Goal: Information Seeking & Learning: Find specific fact

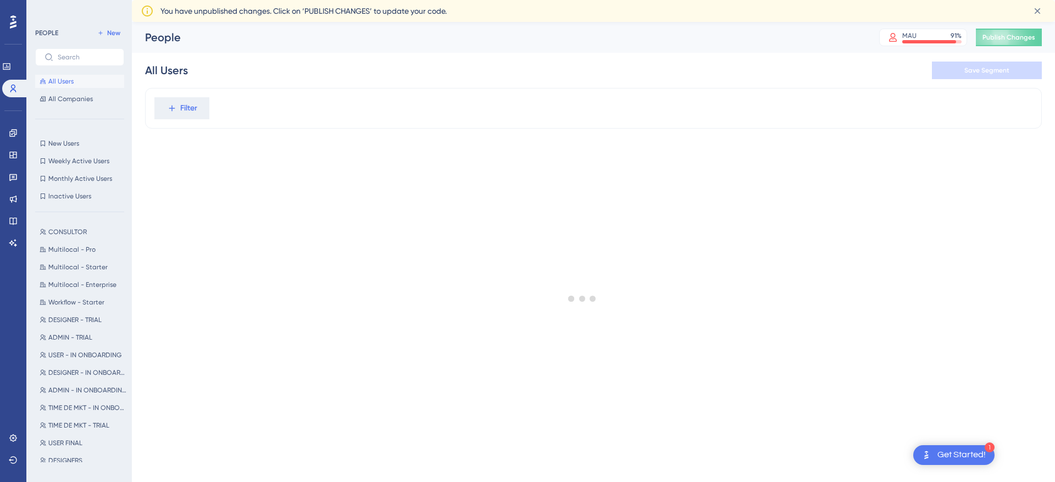
click at [195, 117] on div at bounding box center [582, 298] width 945 height 403
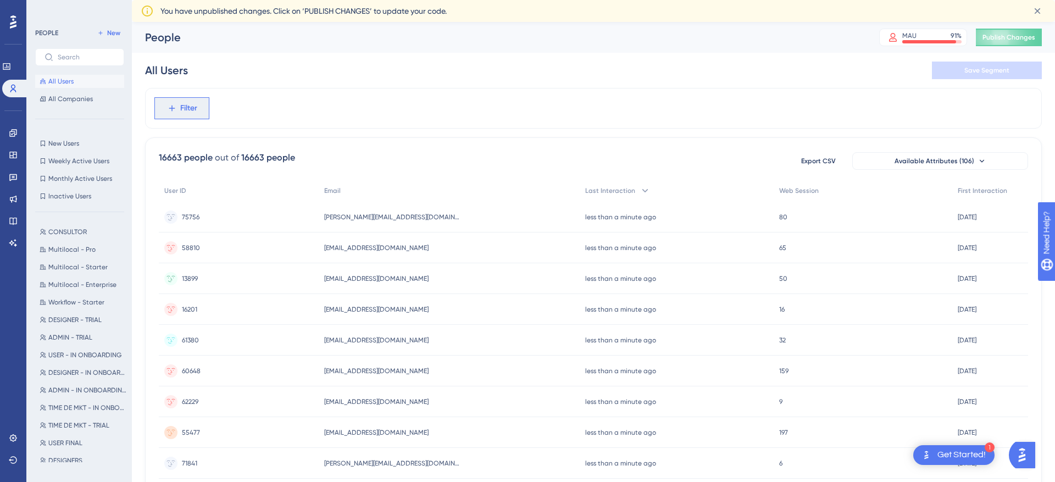
click at [195, 109] on span "Filter" at bounding box center [188, 108] width 17 height 13
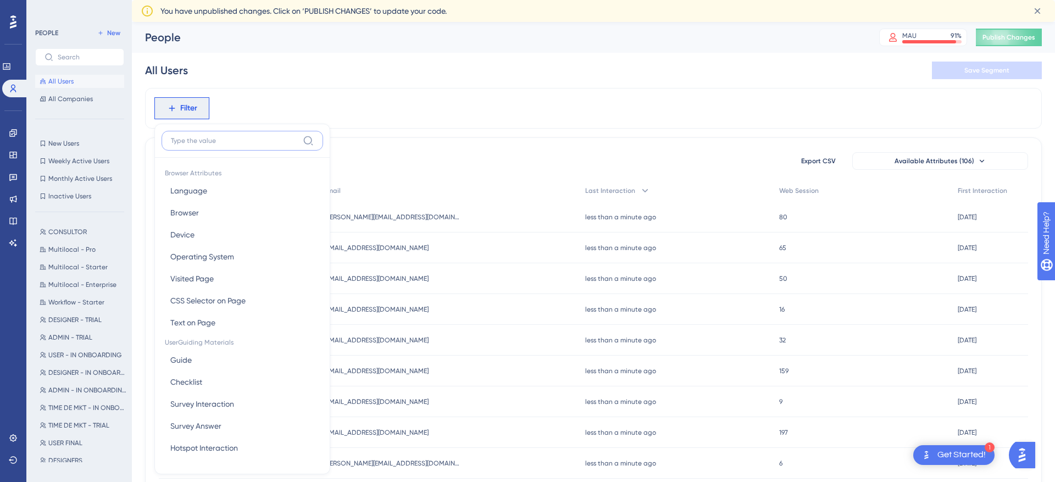
scroll to position [58, 0]
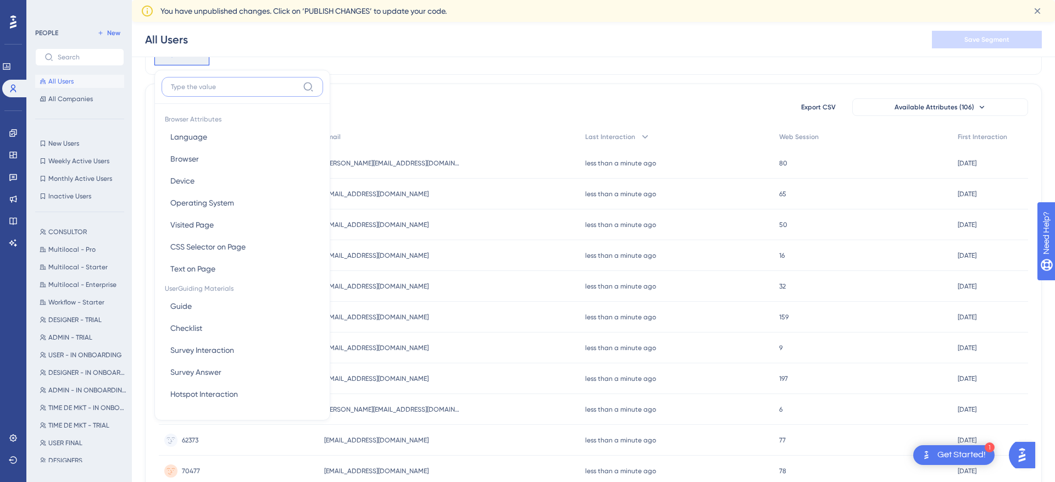
click at [208, 87] on input at bounding box center [235, 86] width 128 height 9
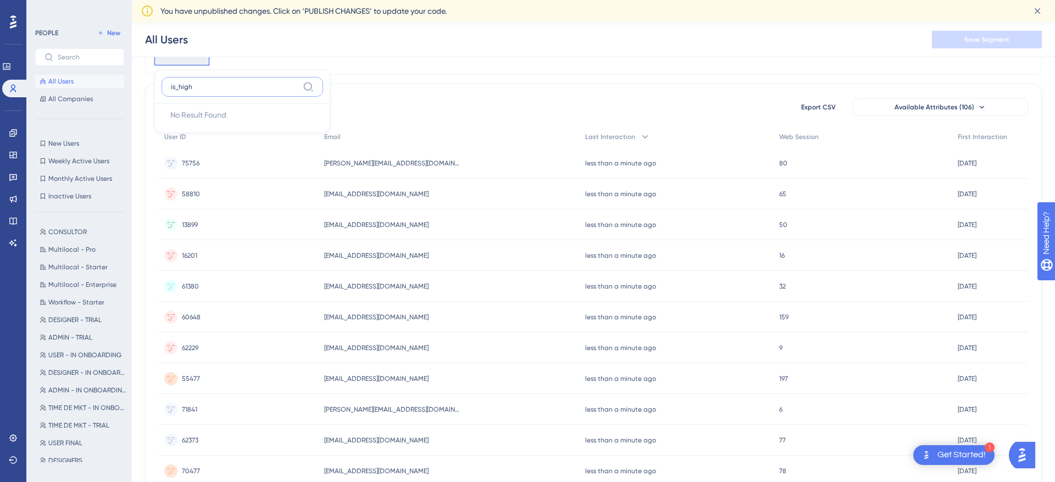
type input "is_high"
click at [888, 96] on div "16663 people out of 16663 people Export CSV Available Attributes (106) User ID …" at bounding box center [593, 448] width 897 height 729
click at [888, 98] on button "Available Attributes (106)" at bounding box center [940, 107] width 176 height 18
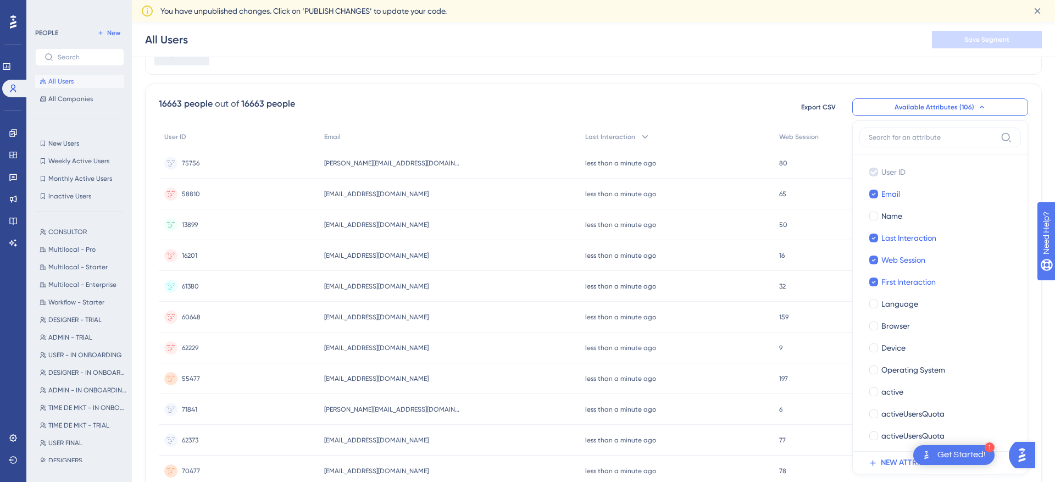
scroll to position [92, 0]
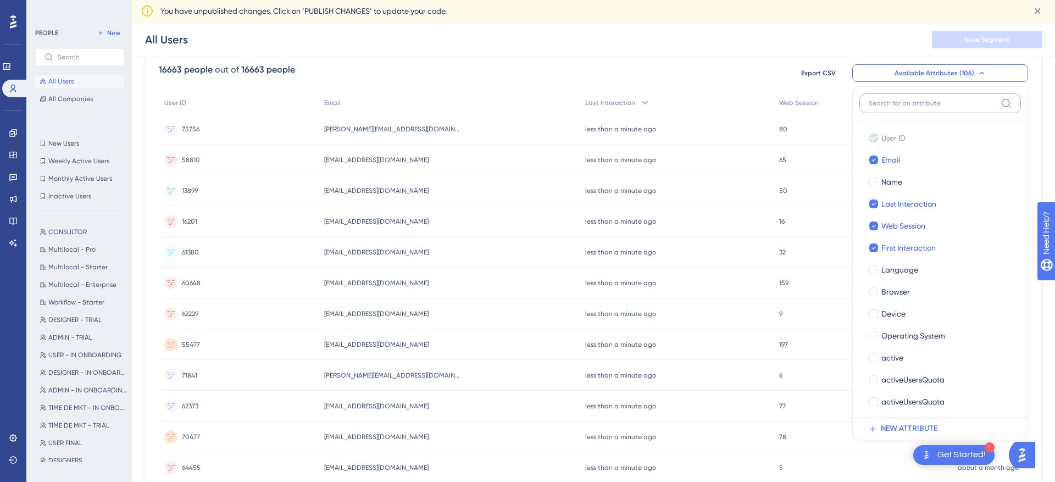
type input "s"
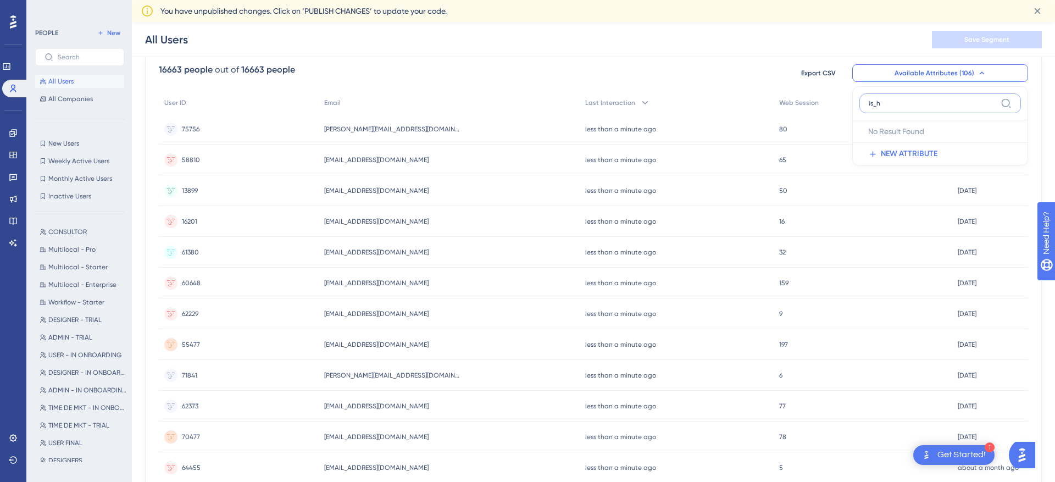
type input "is_"
type input "colle"
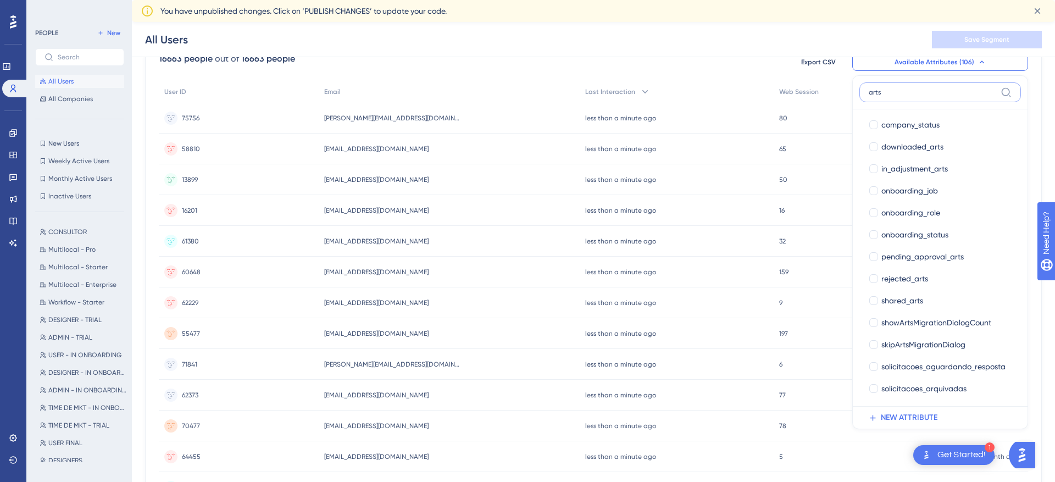
scroll to position [0, 0]
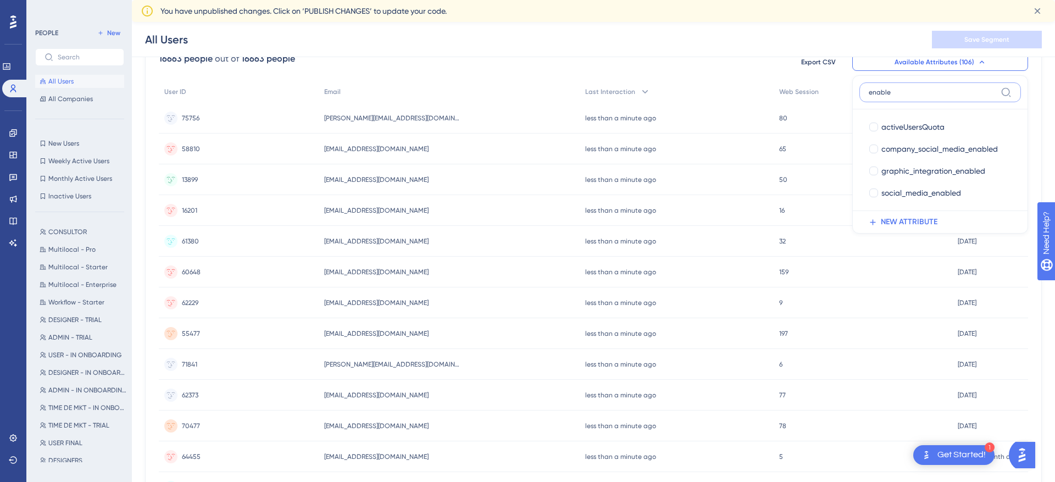
type input "enabled"
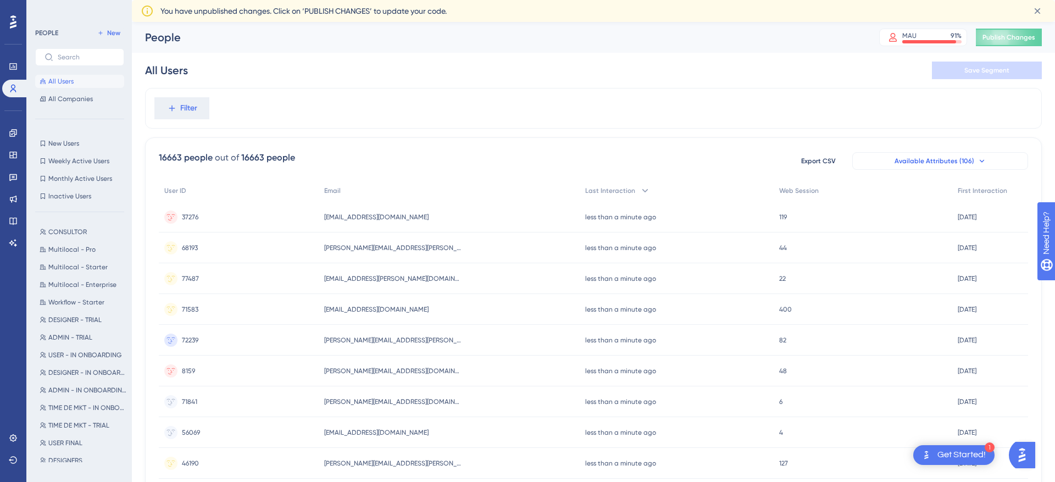
click at [970, 164] on span "Available Attributes (106)" at bounding box center [935, 161] width 80 height 9
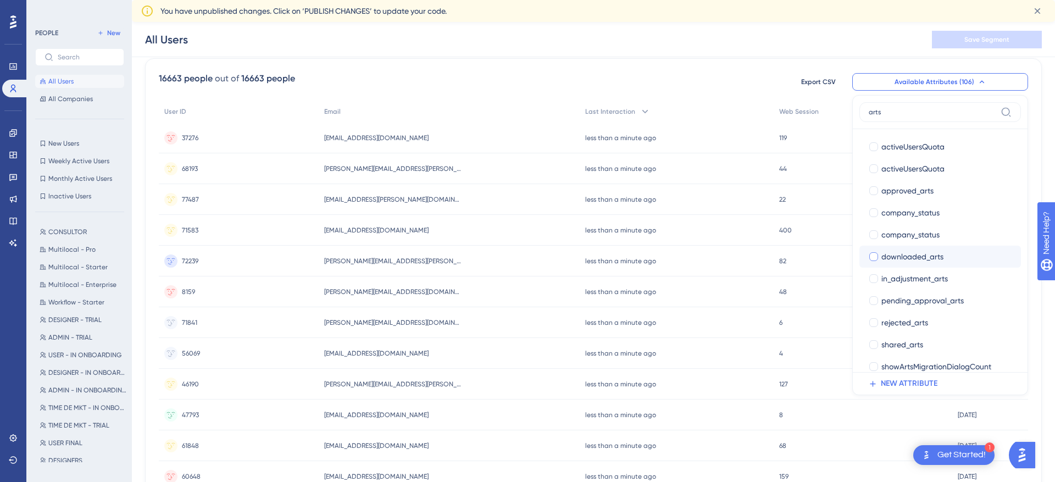
type input "arts_"
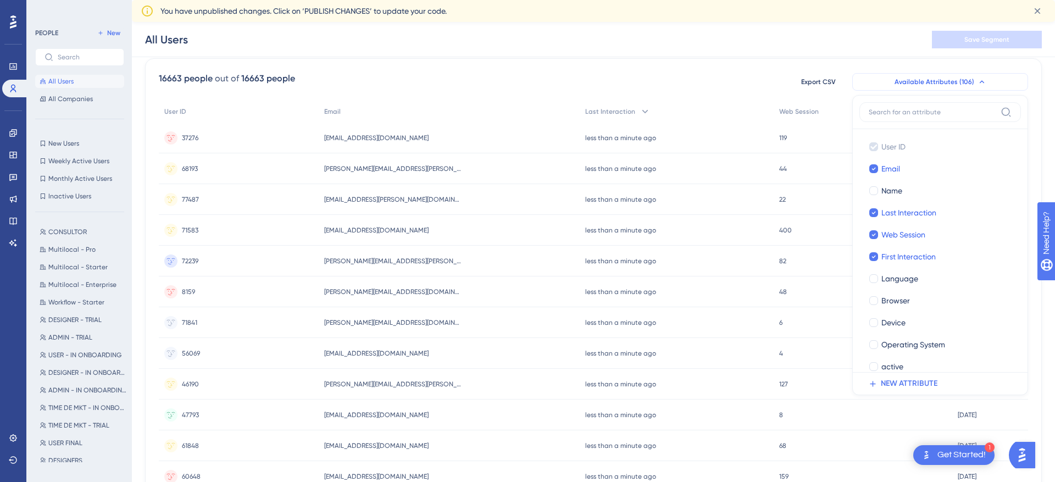
click at [913, 74] on button "Available Attributes (106)" at bounding box center [940, 82] width 176 height 18
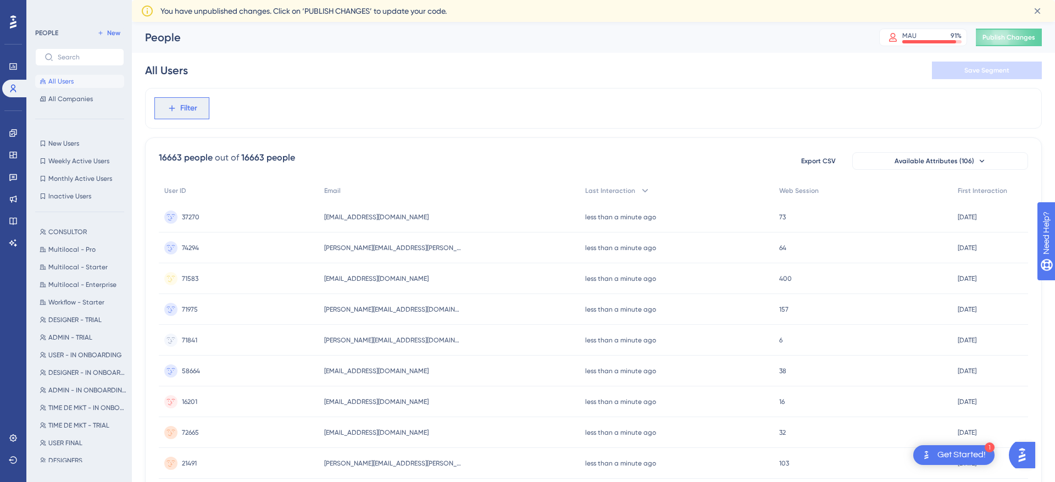
click at [192, 112] on span "Filter" at bounding box center [188, 108] width 17 height 13
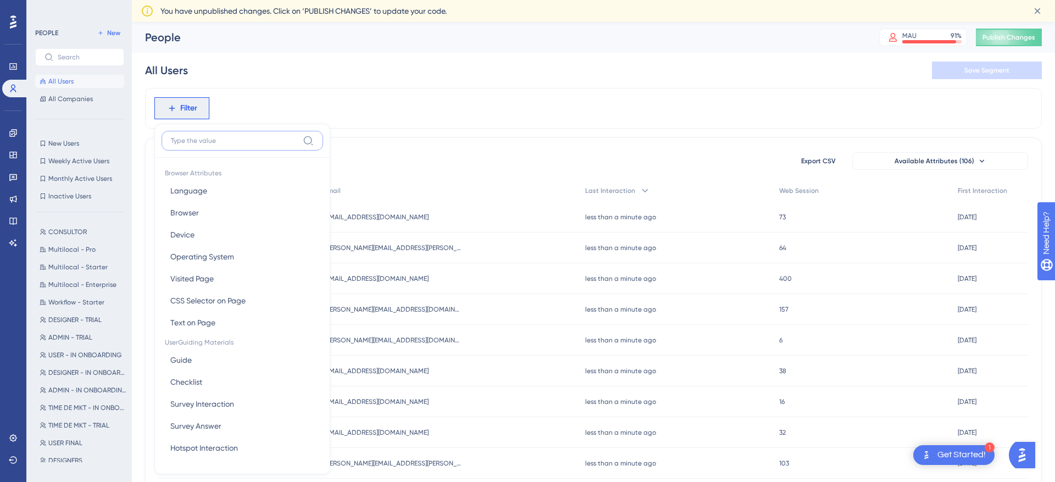
scroll to position [58, 0]
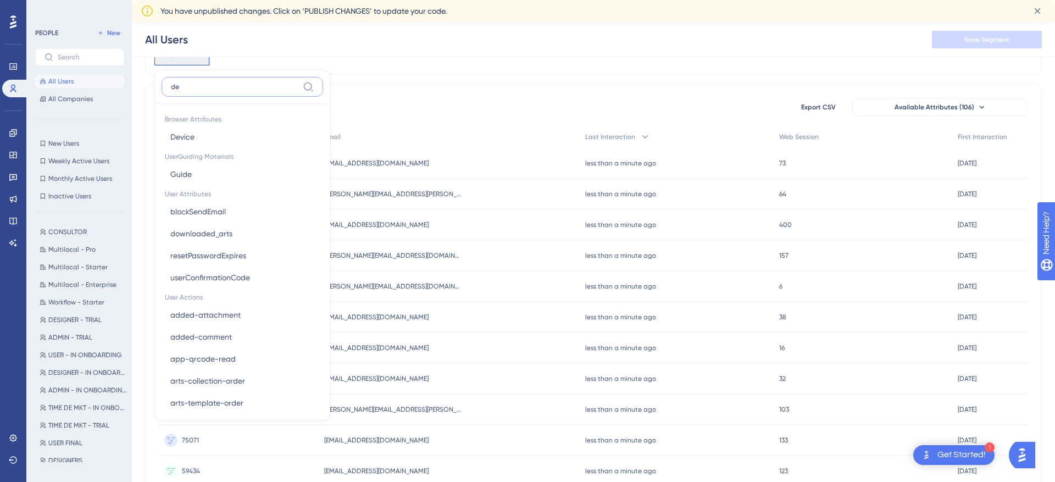
type input "dev"
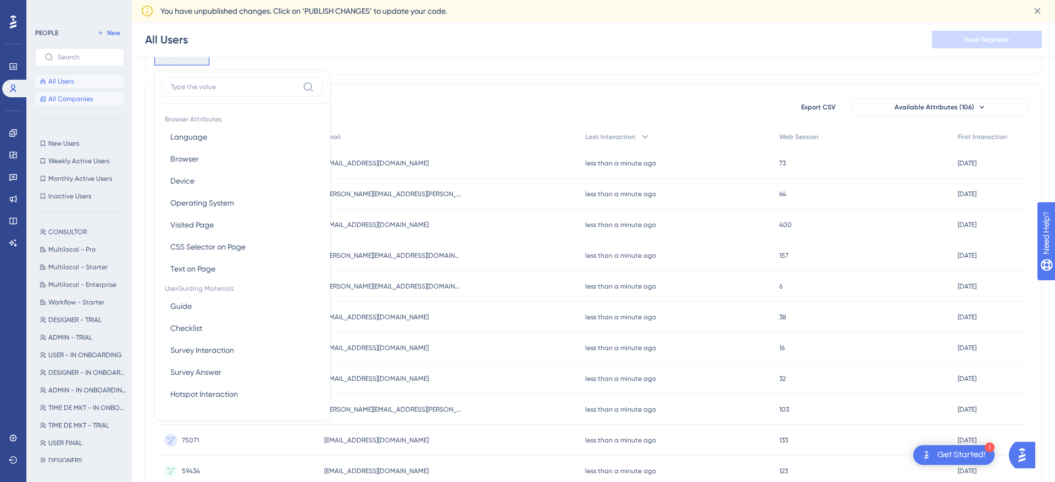
click at [106, 97] on button "All Companies" at bounding box center [79, 98] width 89 height 13
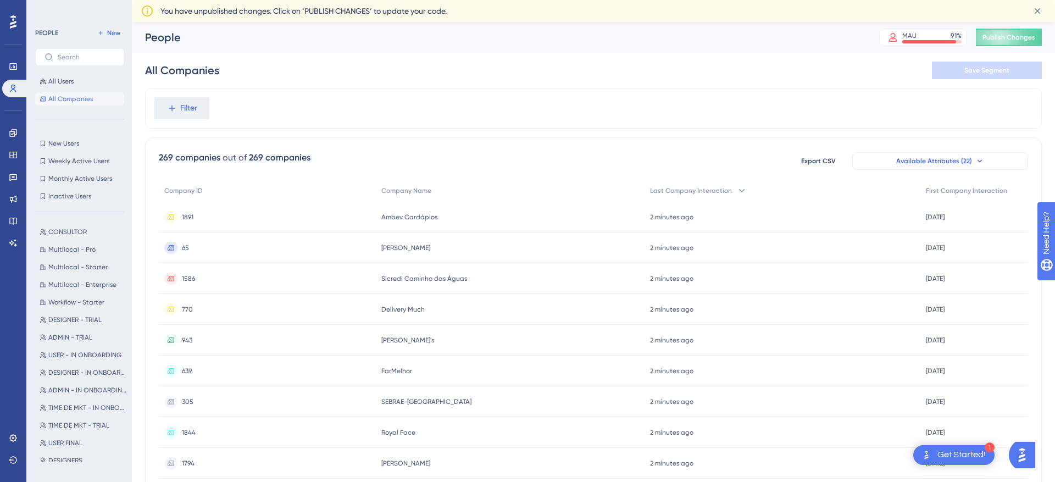
click at [900, 159] on span "Available Attributes (22)" at bounding box center [934, 161] width 76 height 9
type input "arts"
click at [192, 115] on button "Filter" at bounding box center [181, 108] width 55 height 22
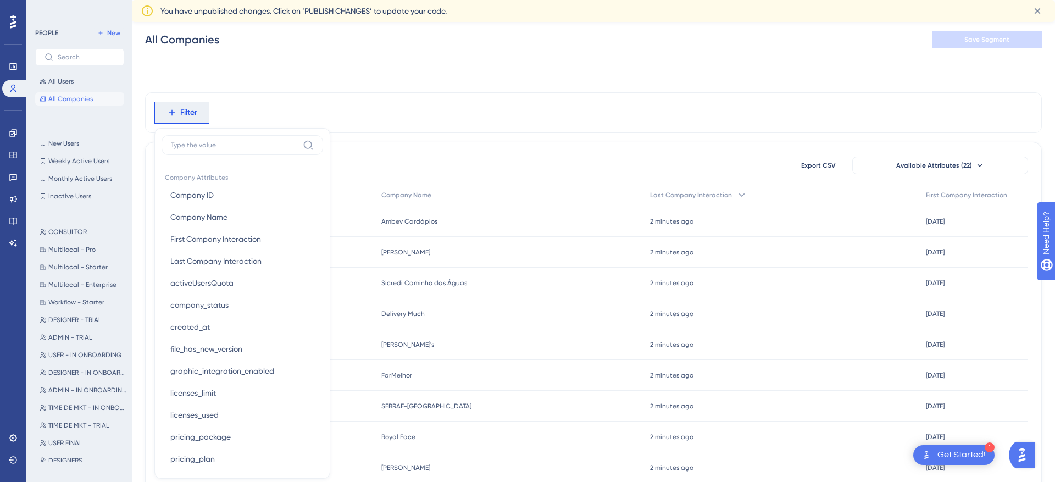
scroll to position [58, 0]
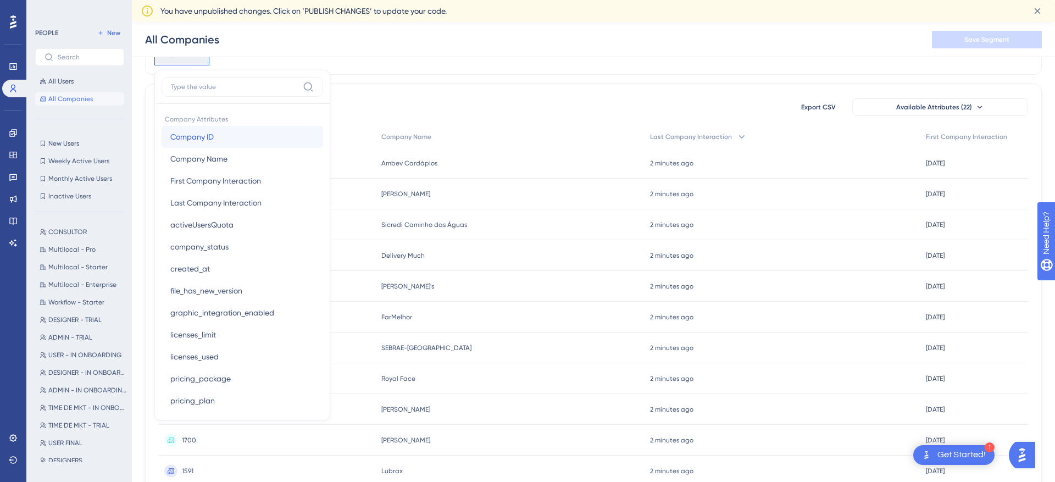
click at [213, 145] on button "Company ID Company ID" at bounding box center [243, 137] width 162 height 22
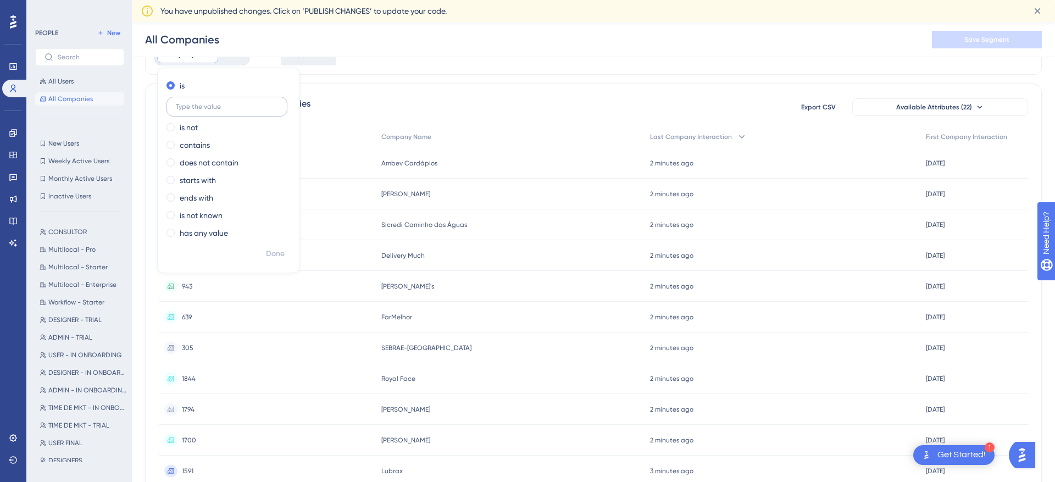
click at [252, 111] on label at bounding box center [227, 107] width 121 height 20
click at [252, 110] on input "text" at bounding box center [227, 107] width 102 height 8
type input "339"
click at [278, 253] on span "Done" at bounding box center [275, 253] width 19 height 13
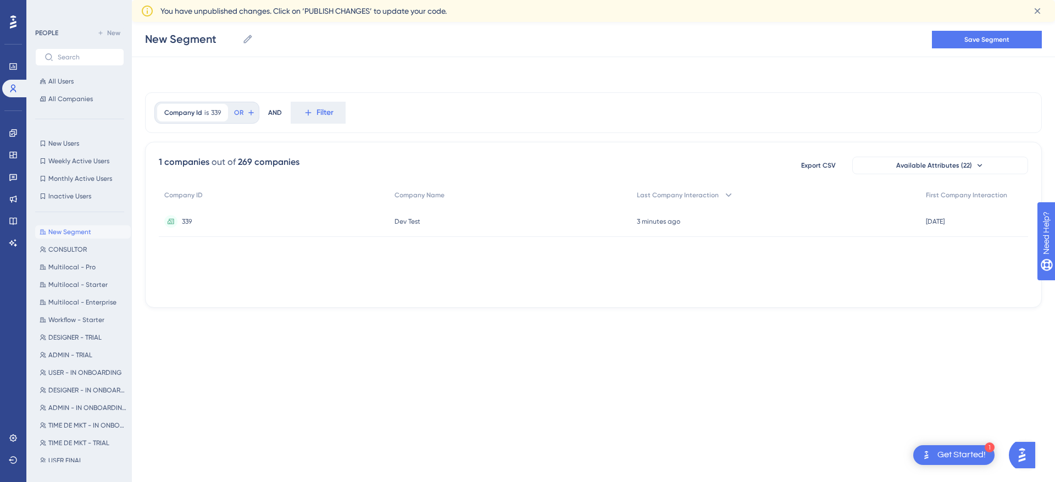
scroll to position [0, 0]
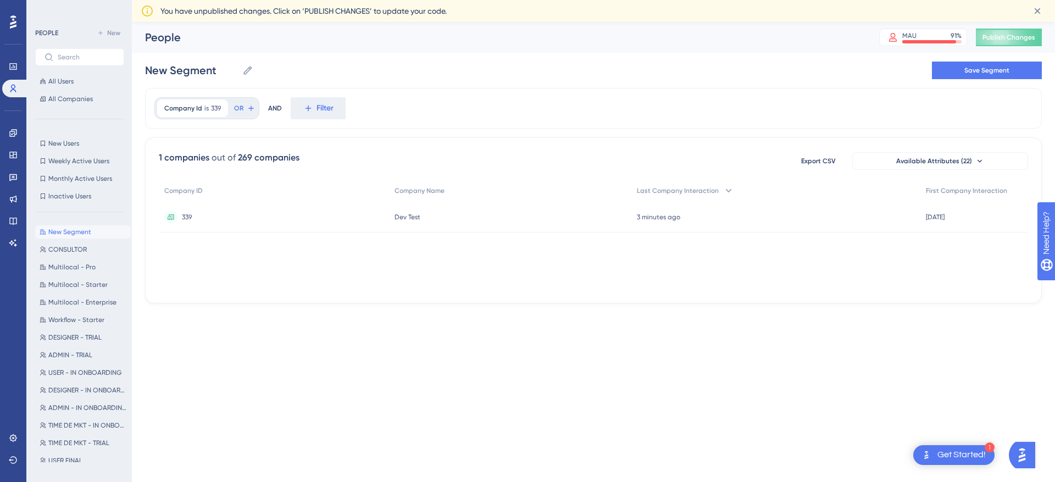
click at [186, 215] on span "339" at bounding box center [187, 217] width 10 height 9
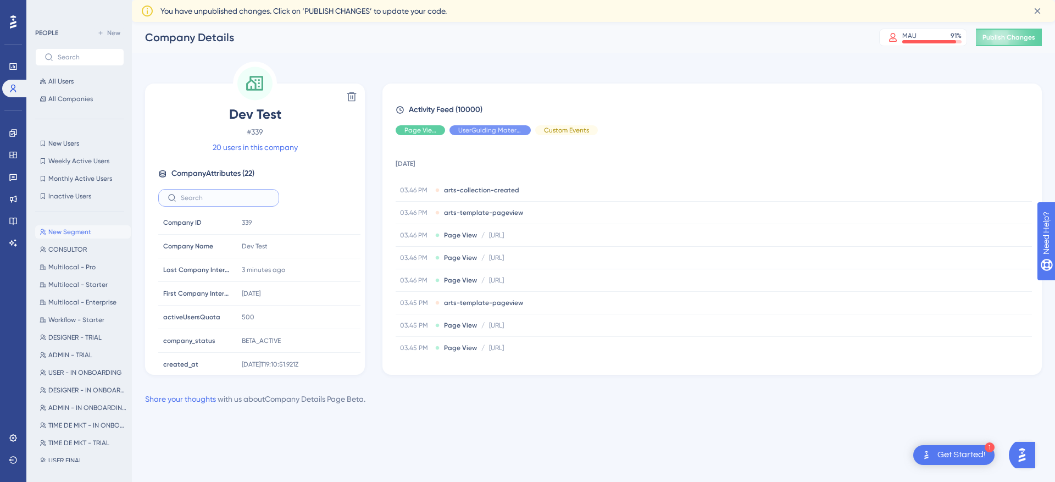
click at [218, 200] on input "text" at bounding box center [225, 198] width 89 height 8
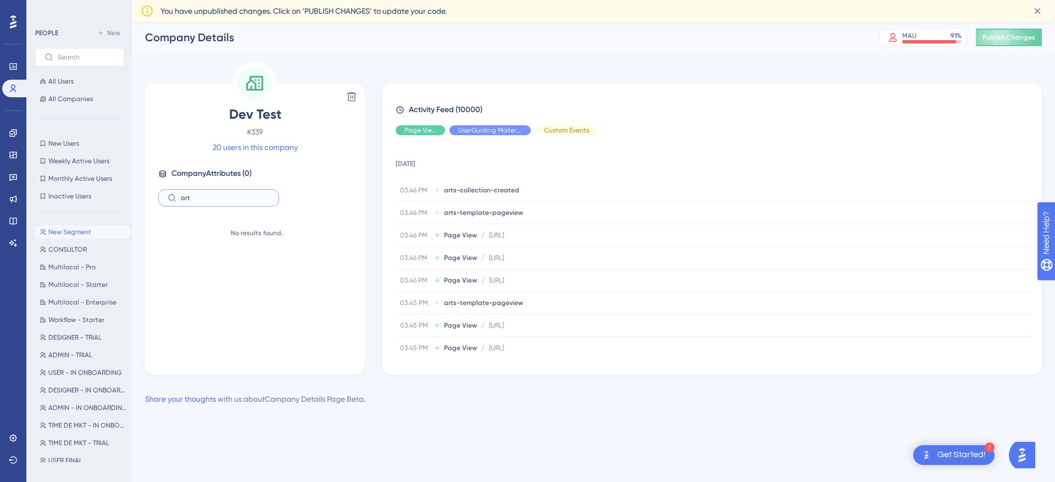
type input "arts"
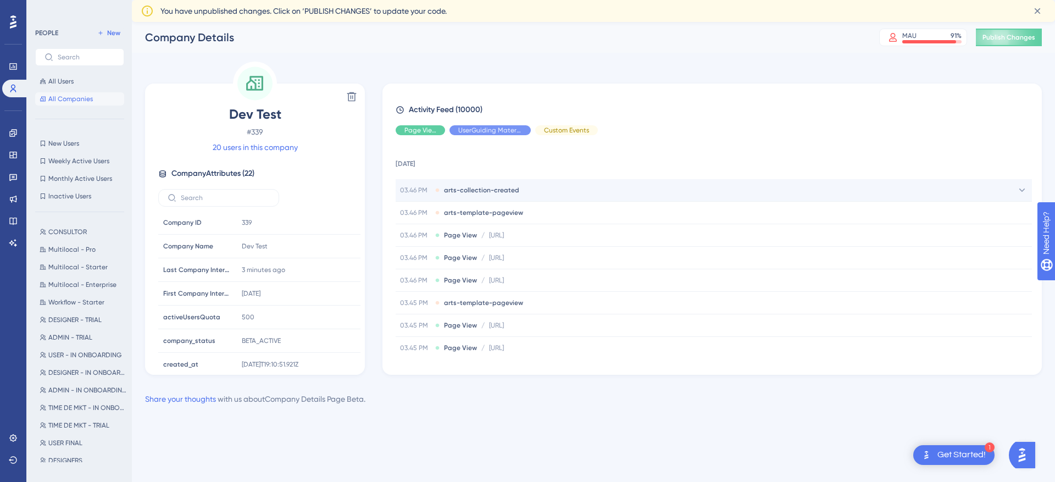
click at [506, 186] on span "arts-collection-created" at bounding box center [481, 190] width 75 height 9
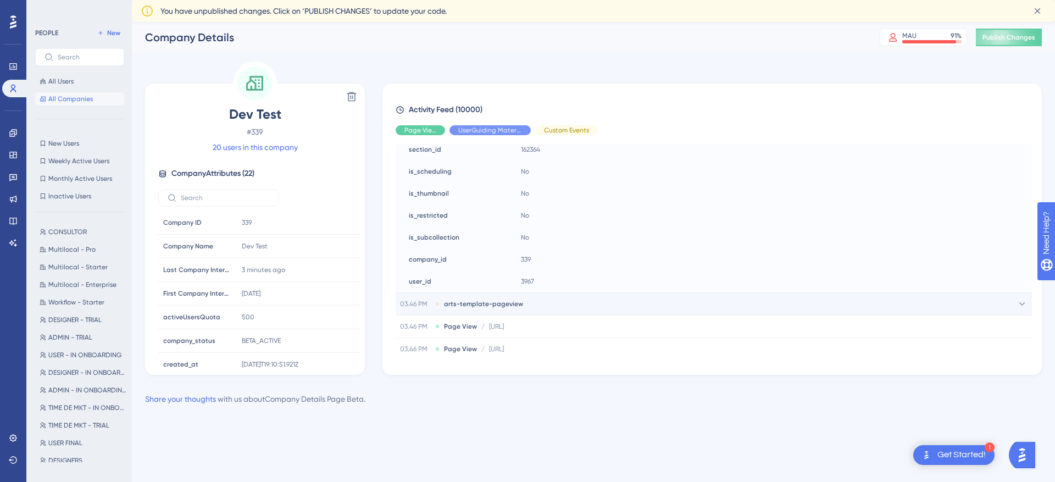
click at [517, 300] on span "arts-template-pageview" at bounding box center [483, 304] width 79 height 9
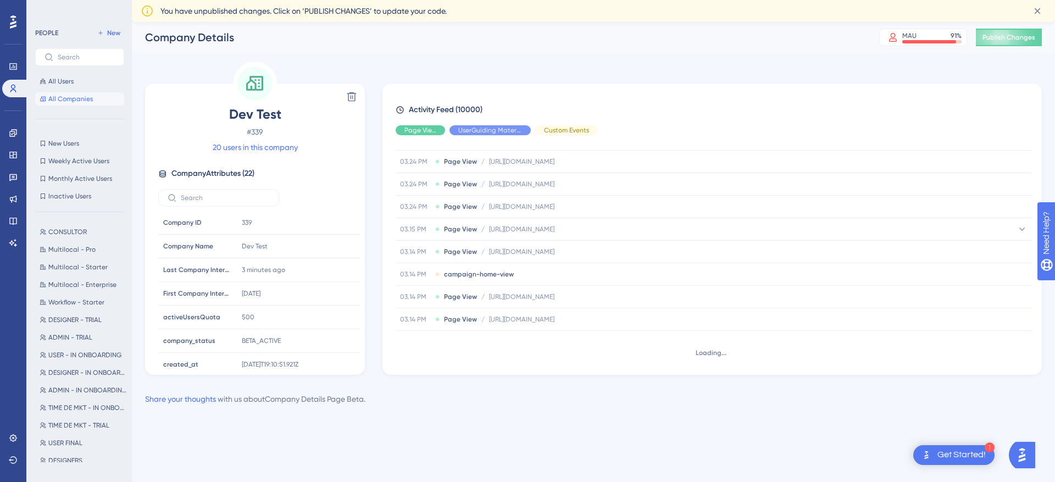
scroll to position [541, 0]
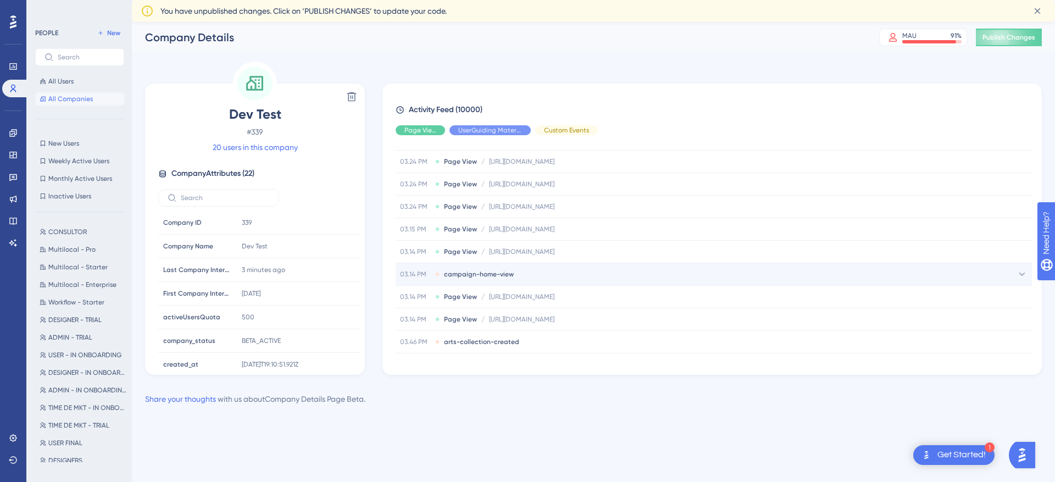
click at [518, 278] on div "03.14 PM campaign-home-view" at bounding box center [714, 274] width 636 height 22
click at [512, 279] on div "03.14 PM campaign-home-view" at bounding box center [714, 274] width 636 height 22
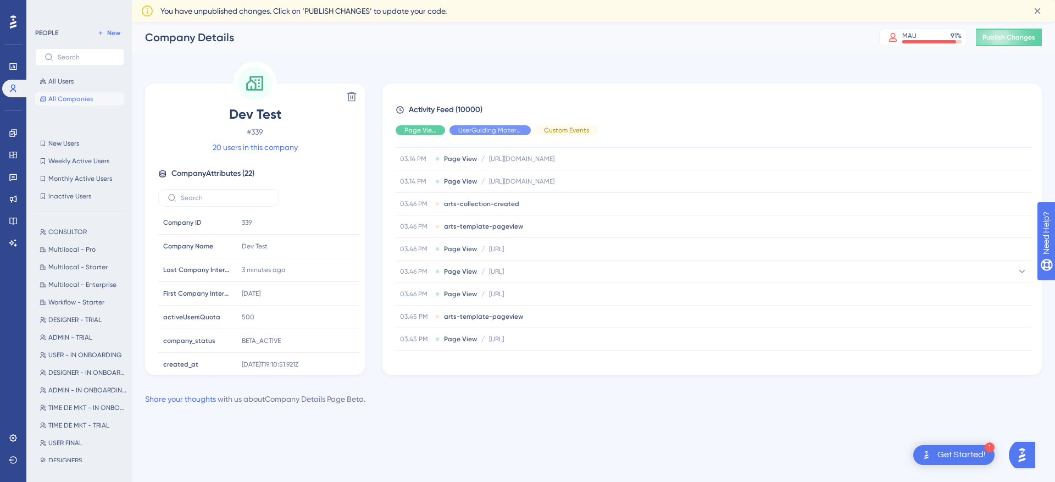
scroll to position [1223, 0]
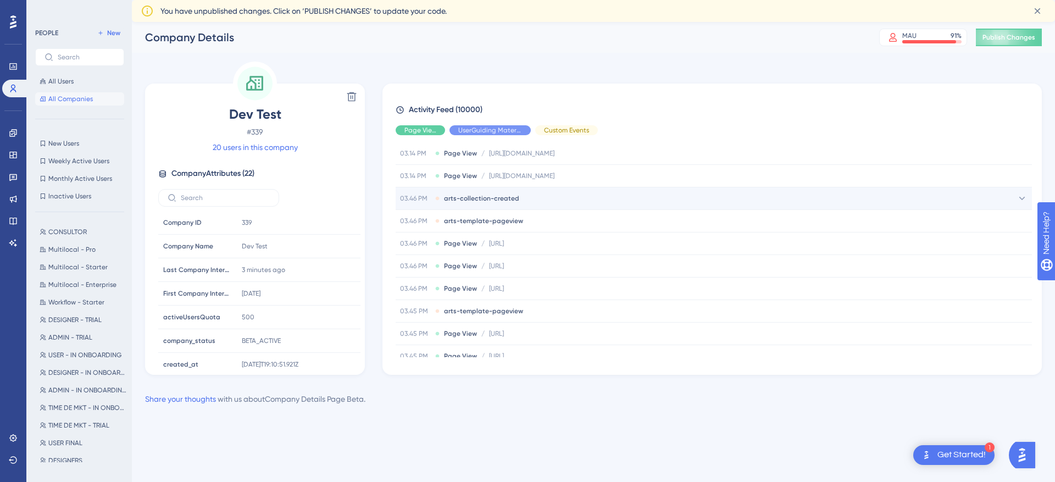
click at [511, 204] on div "03.46 PM arts-collection-created" at bounding box center [714, 198] width 636 height 22
click at [507, 199] on span "arts-collection-created" at bounding box center [481, 198] width 75 height 9
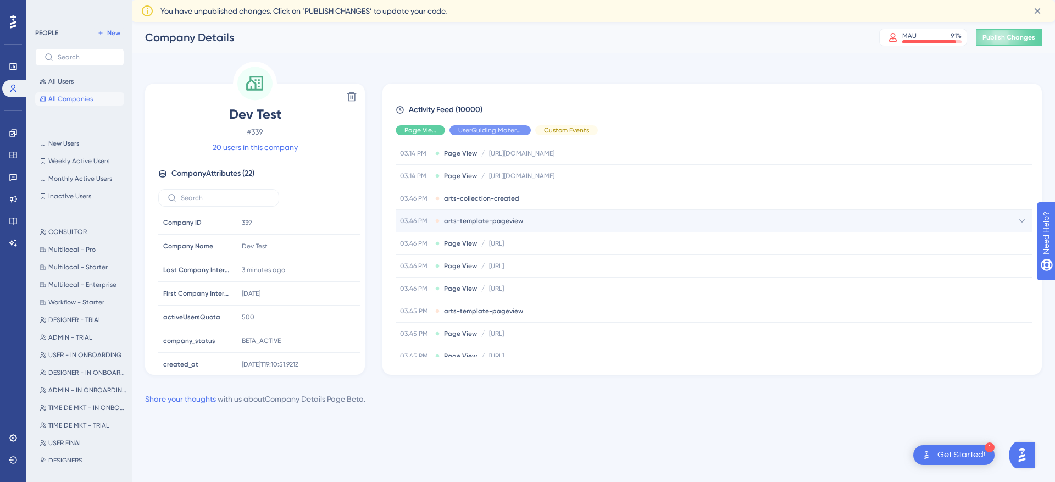
click at [507, 224] on span "arts-template-pageview" at bounding box center [483, 221] width 79 height 9
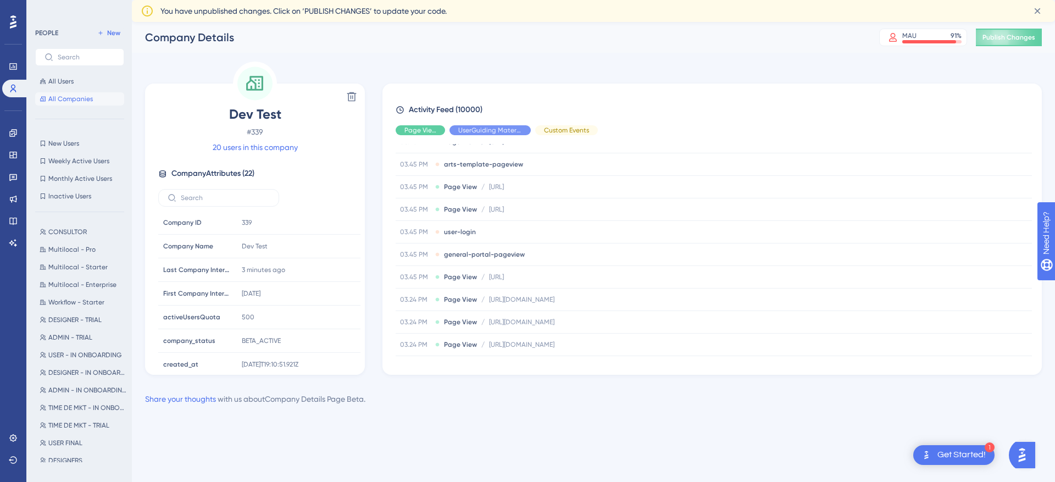
scroll to position [280, 0]
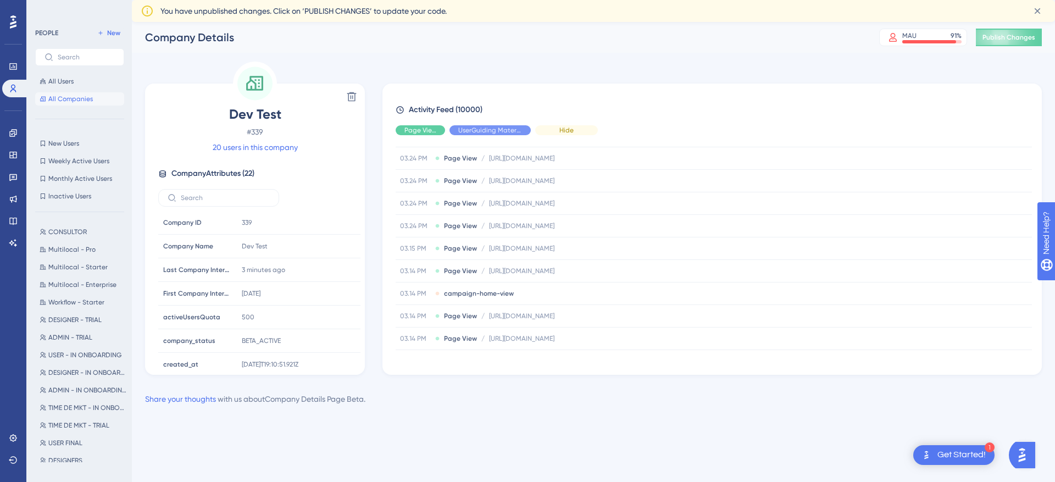
click at [545, 130] on div "Hide" at bounding box center [566, 130] width 63 height 10
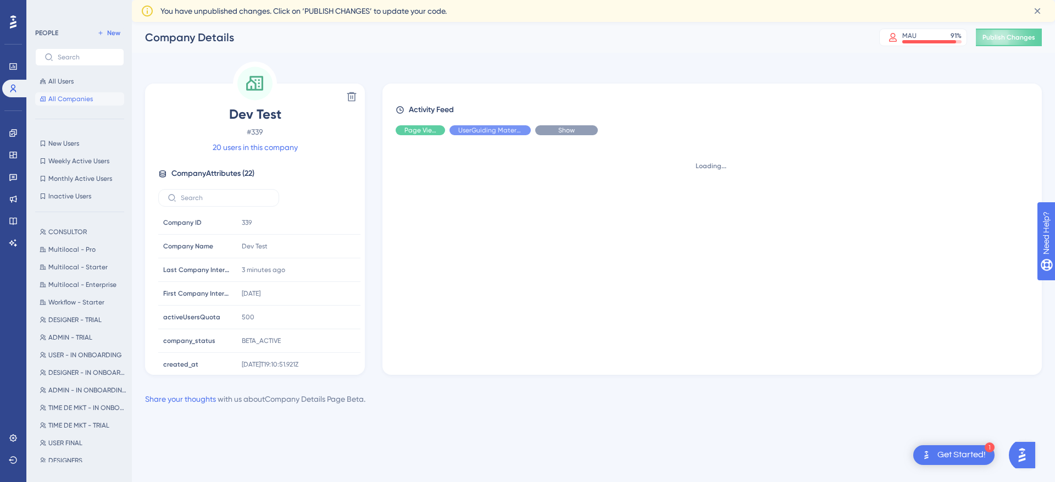
scroll to position [0, 0]
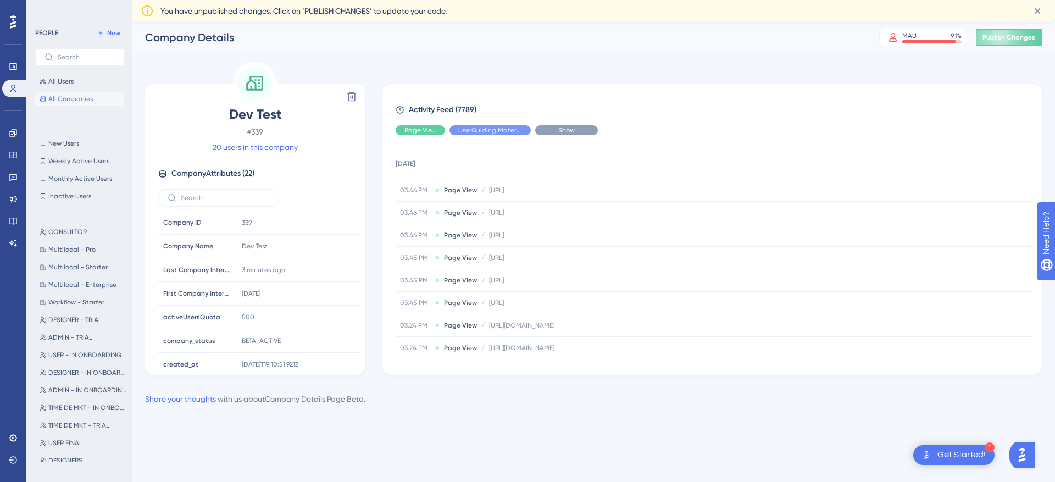
click at [545, 130] on div "Show" at bounding box center [566, 130] width 63 height 10
click at [506, 129] on div "Hide" at bounding box center [490, 130] width 81 height 10
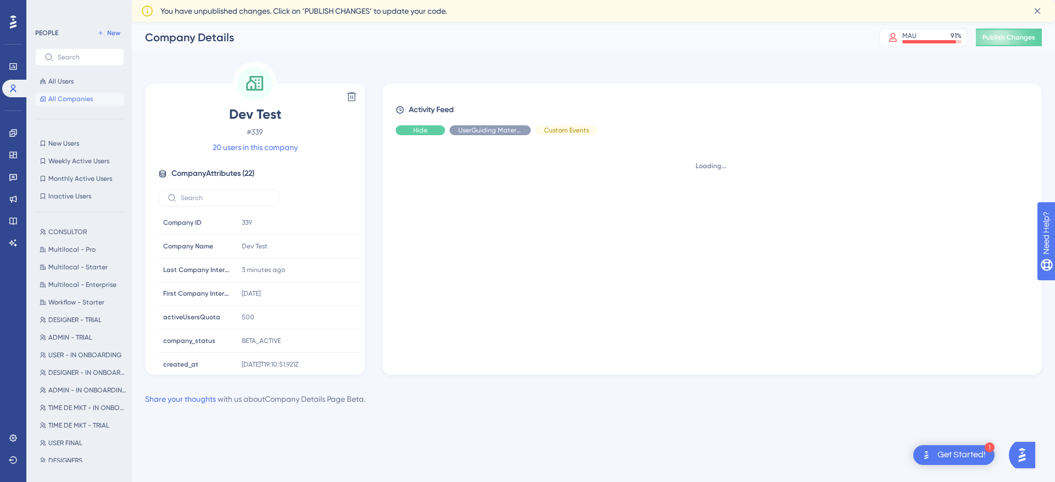
click at [439, 130] on div "Hide" at bounding box center [420, 130] width 49 height 10
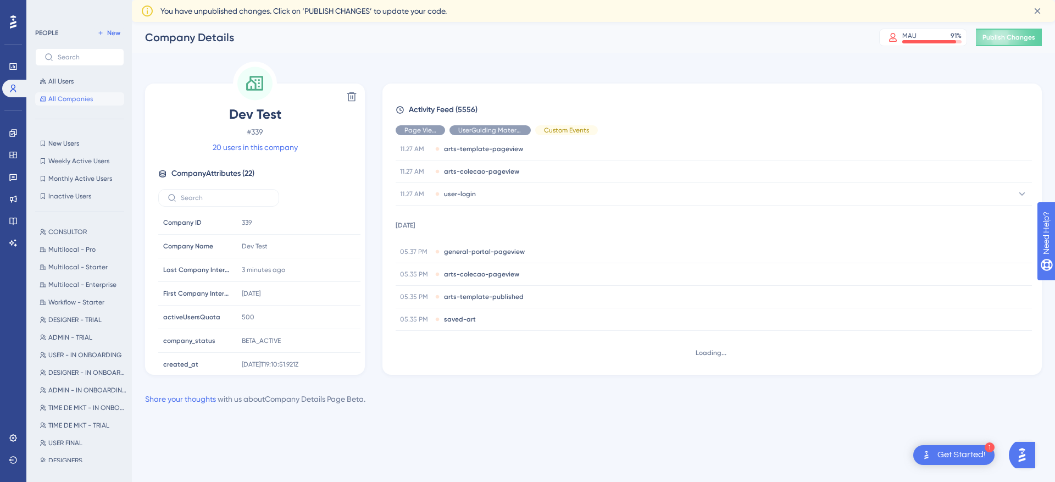
scroll to position [446, 0]
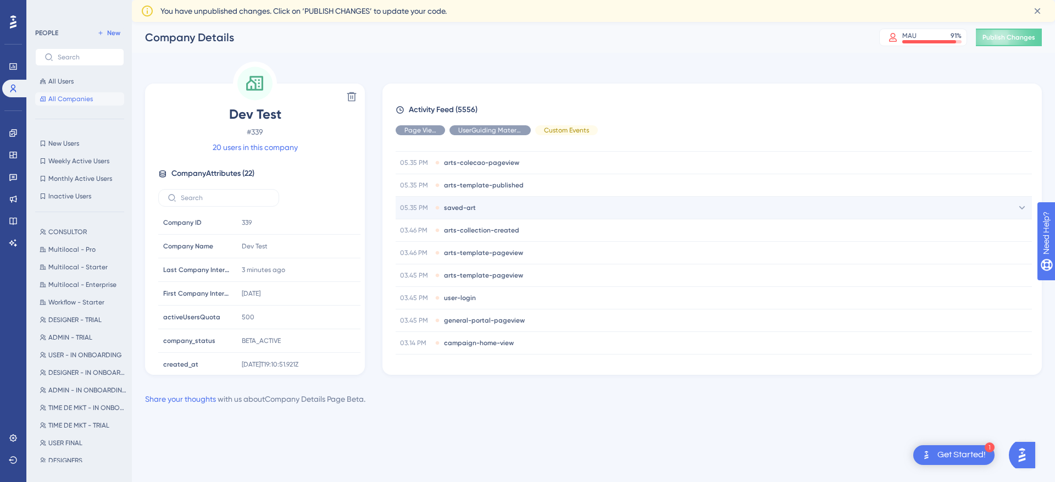
click at [494, 201] on div "05.35 PM saved-art" at bounding box center [714, 208] width 636 height 22
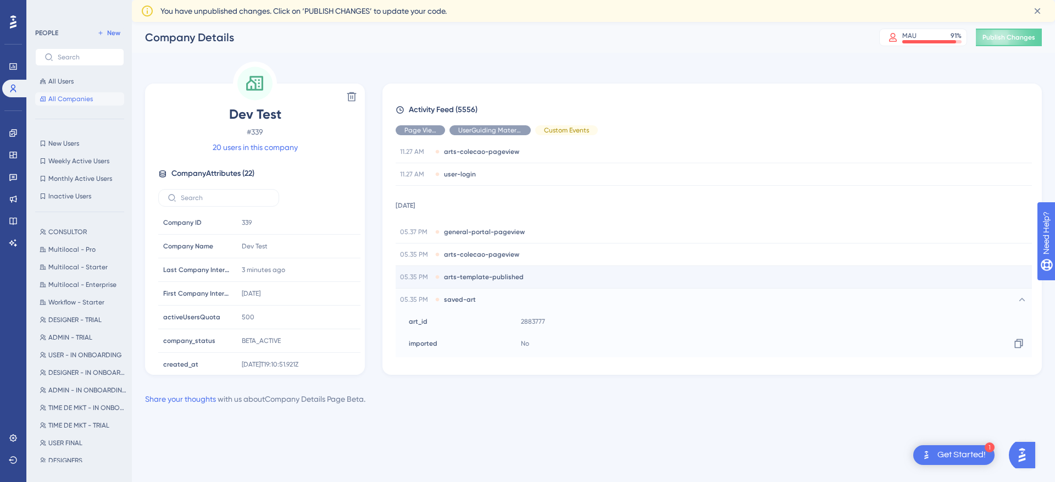
scroll to position [368, 0]
click at [417, 305] on span "art_id" at bounding box center [418, 307] width 19 height 9
click at [464, 297] on div "art_id art_id" at bounding box center [456, 307] width 121 height 22
click at [464, 287] on span "saved-art" at bounding box center [460, 285] width 32 height 9
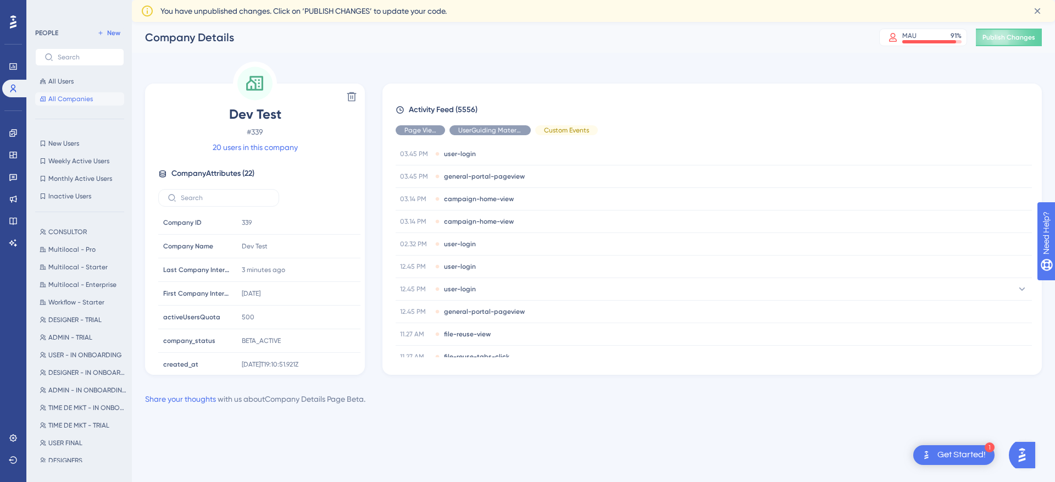
scroll to position [1236, 0]
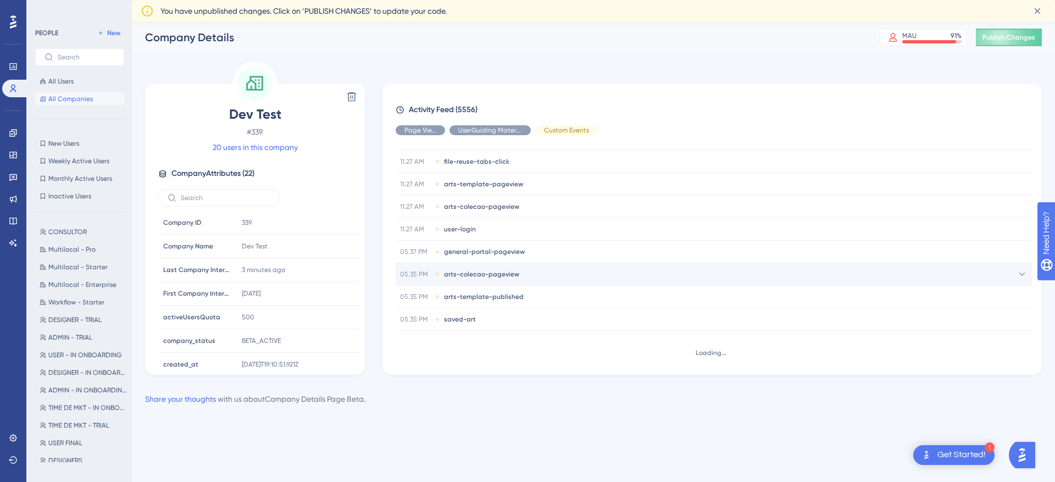
click at [500, 270] on span "arts-colecao-pageview" at bounding box center [481, 274] width 75 height 9
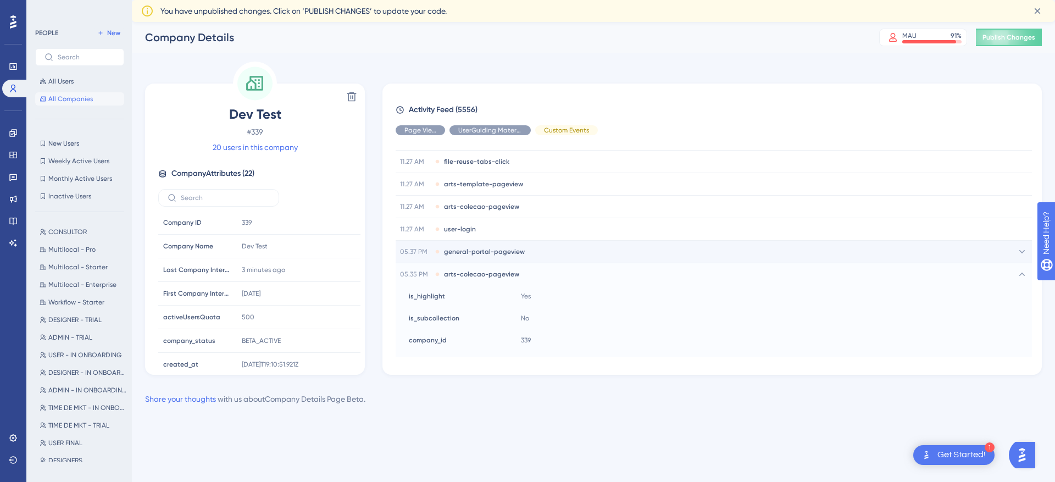
click at [508, 251] on span "general-portal-pageview" at bounding box center [484, 251] width 81 height 9
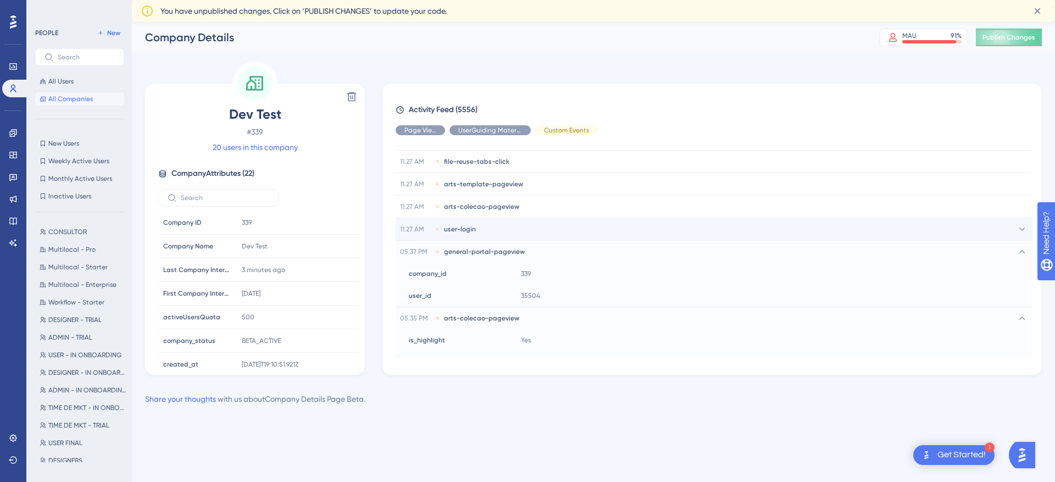
click at [511, 231] on div "11.27 AM user-login" at bounding box center [714, 229] width 636 height 22
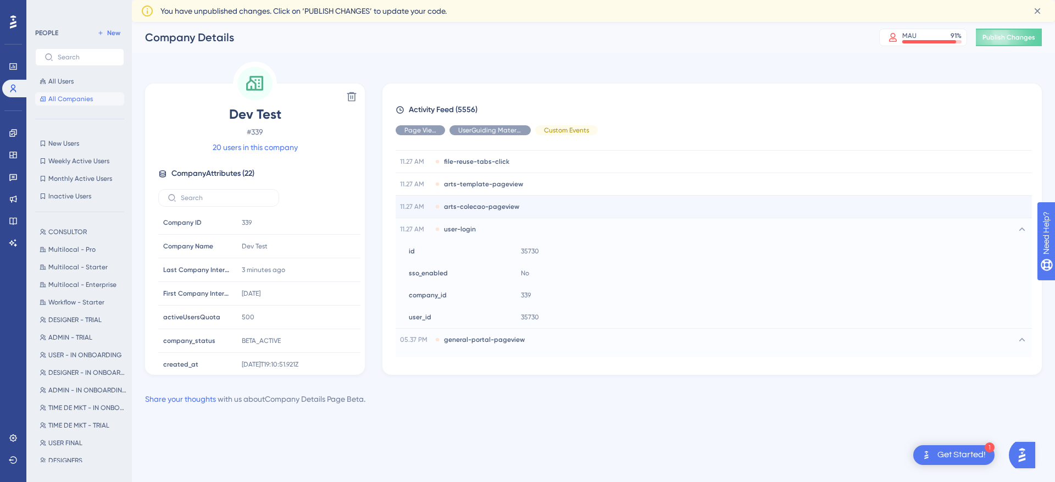
click at [515, 215] on div "11.27 AM arts-colecao-pageview" at bounding box center [714, 207] width 636 height 22
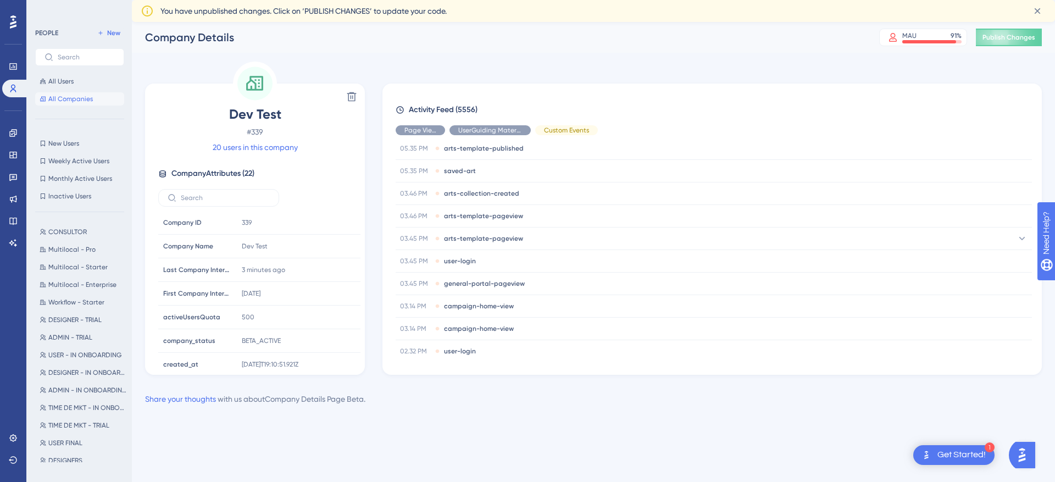
scroll to position [0, 0]
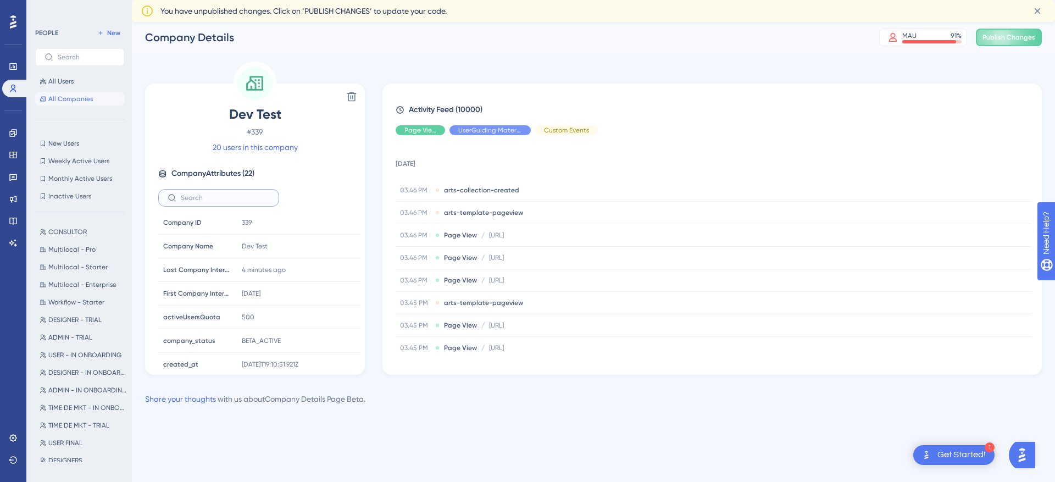
click at [241, 201] on input "text" at bounding box center [225, 198] width 89 height 8
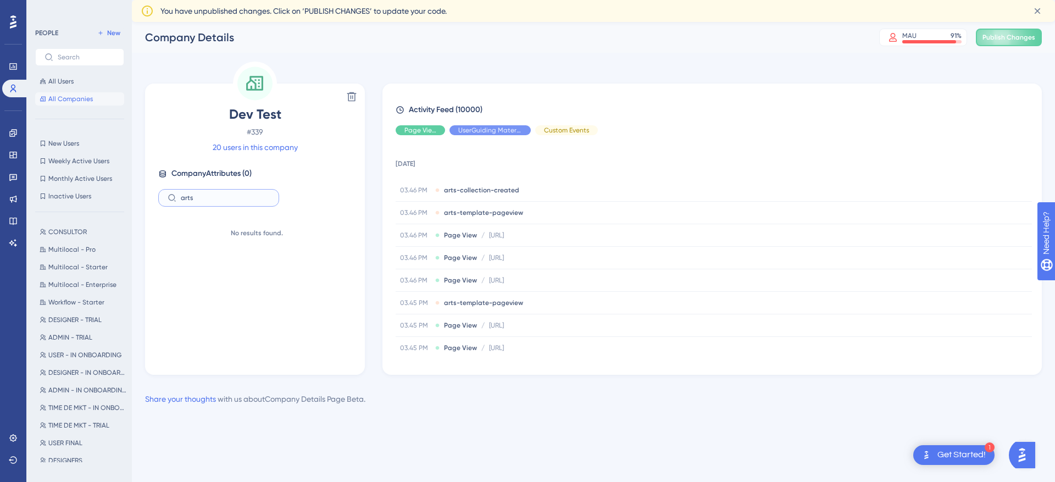
type input "arts_"
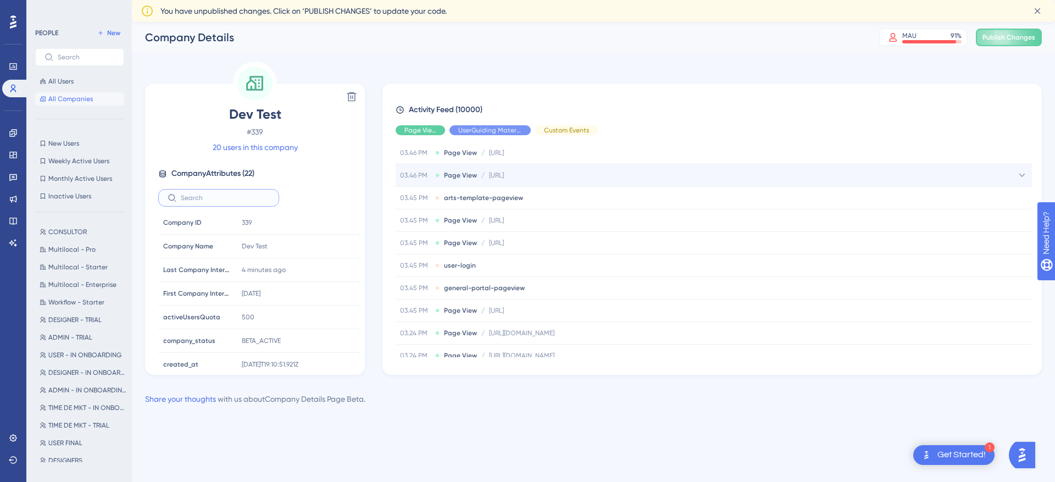
scroll to position [108, 0]
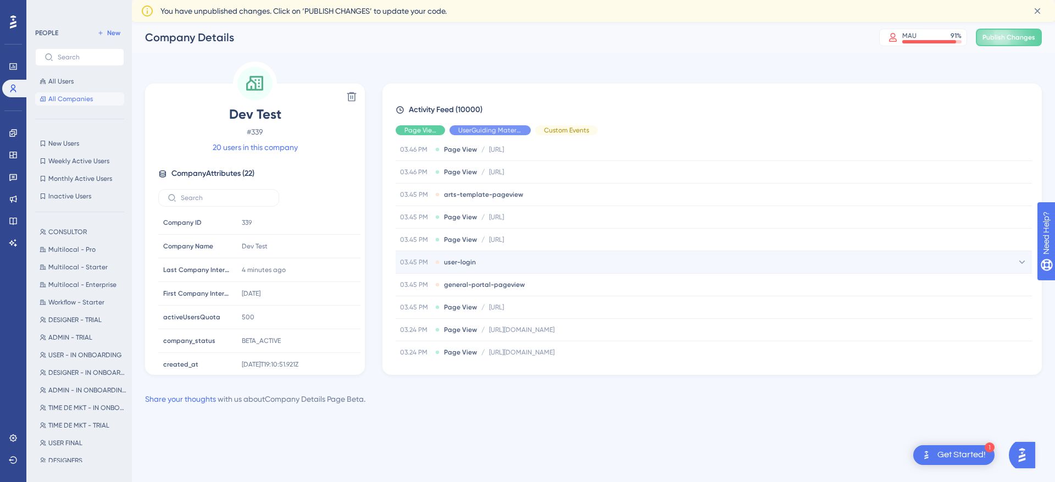
click at [523, 267] on div "03.45 PM user-login" at bounding box center [714, 262] width 636 height 22
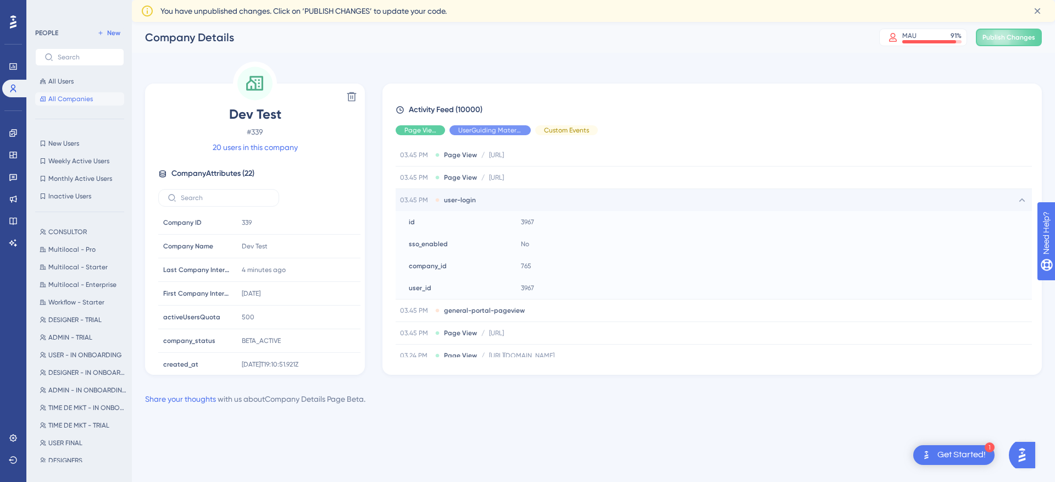
scroll to position [183, 0]
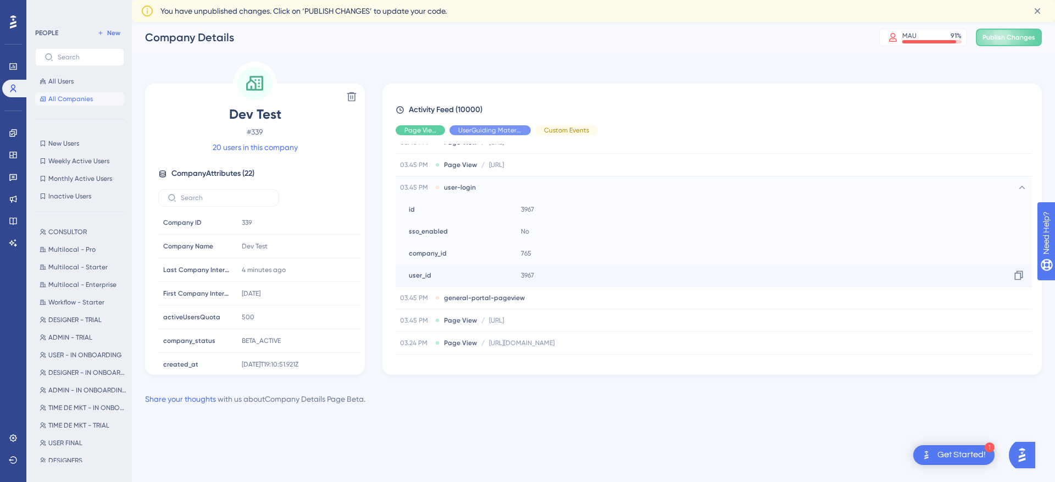
click at [523, 273] on span "3967" at bounding box center [527, 275] width 13 height 9
